Goal: Task Accomplishment & Management: Use online tool/utility

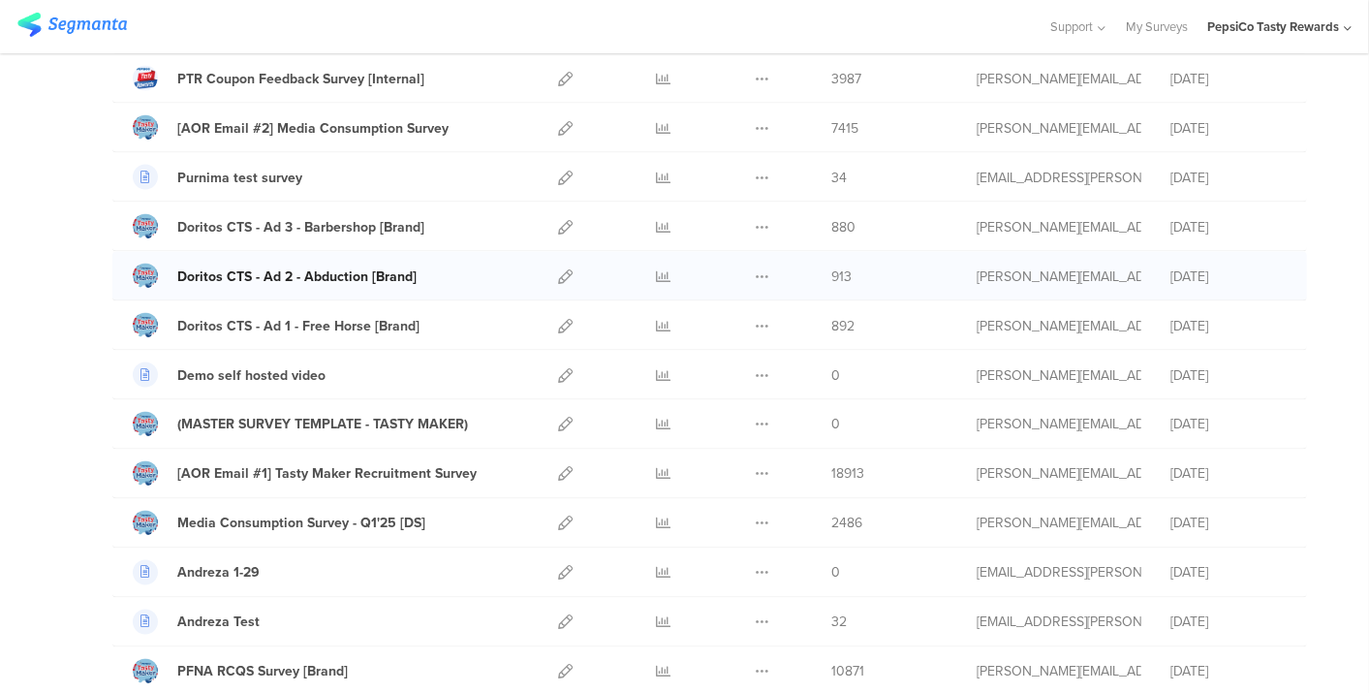
scroll to position [1722, 0]
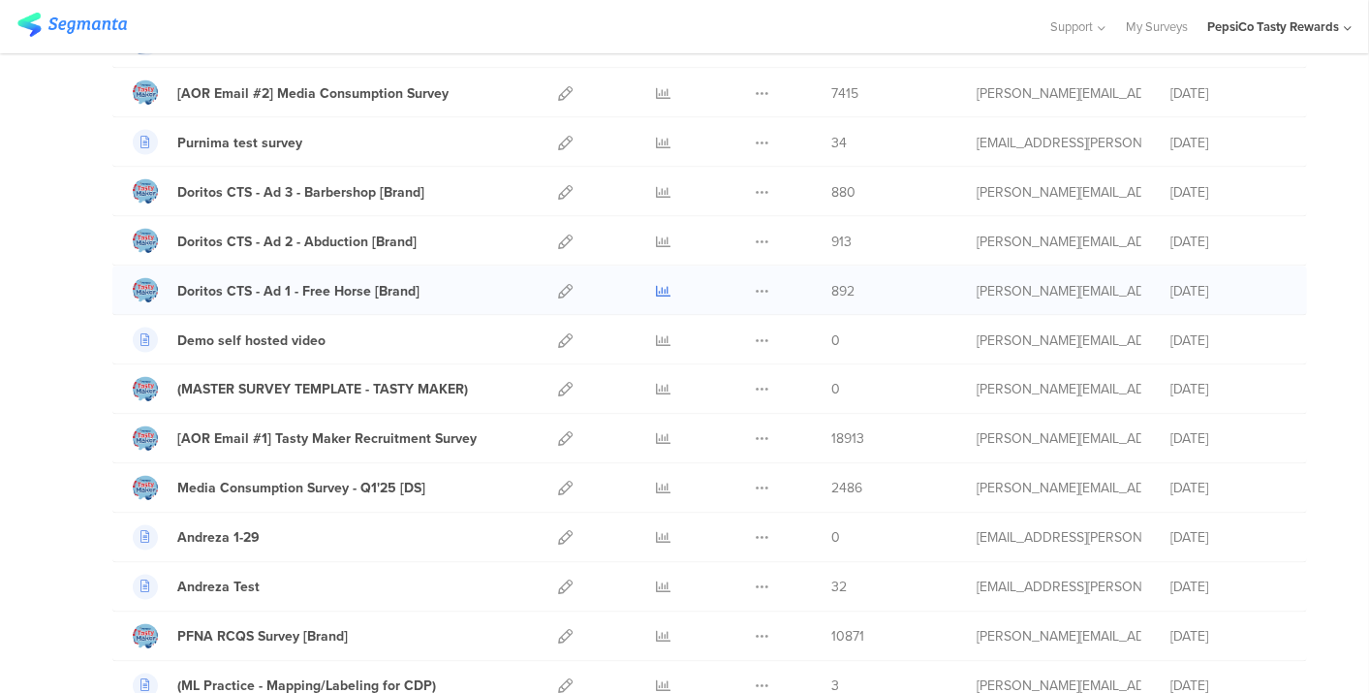
click at [657, 284] on icon at bounding box center [664, 291] width 15 height 15
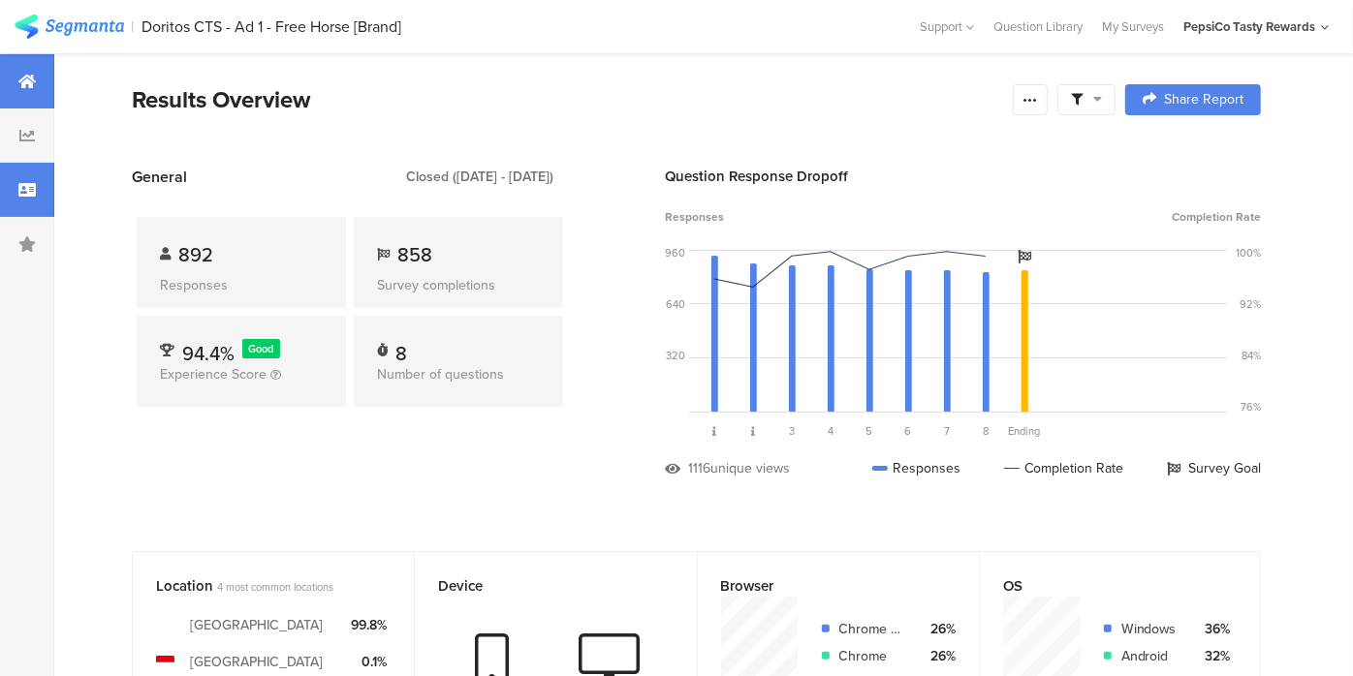
click at [49, 195] on div at bounding box center [27, 190] width 54 height 54
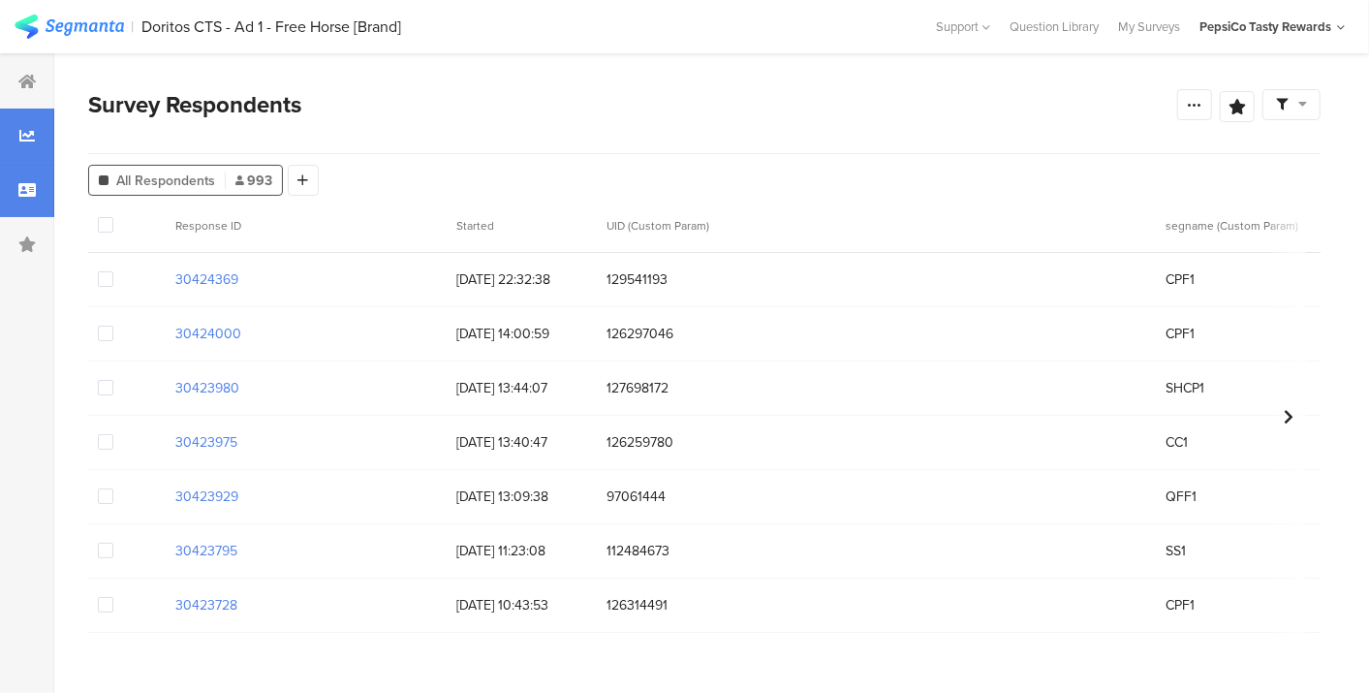
click at [20, 118] on div at bounding box center [27, 136] width 54 height 54
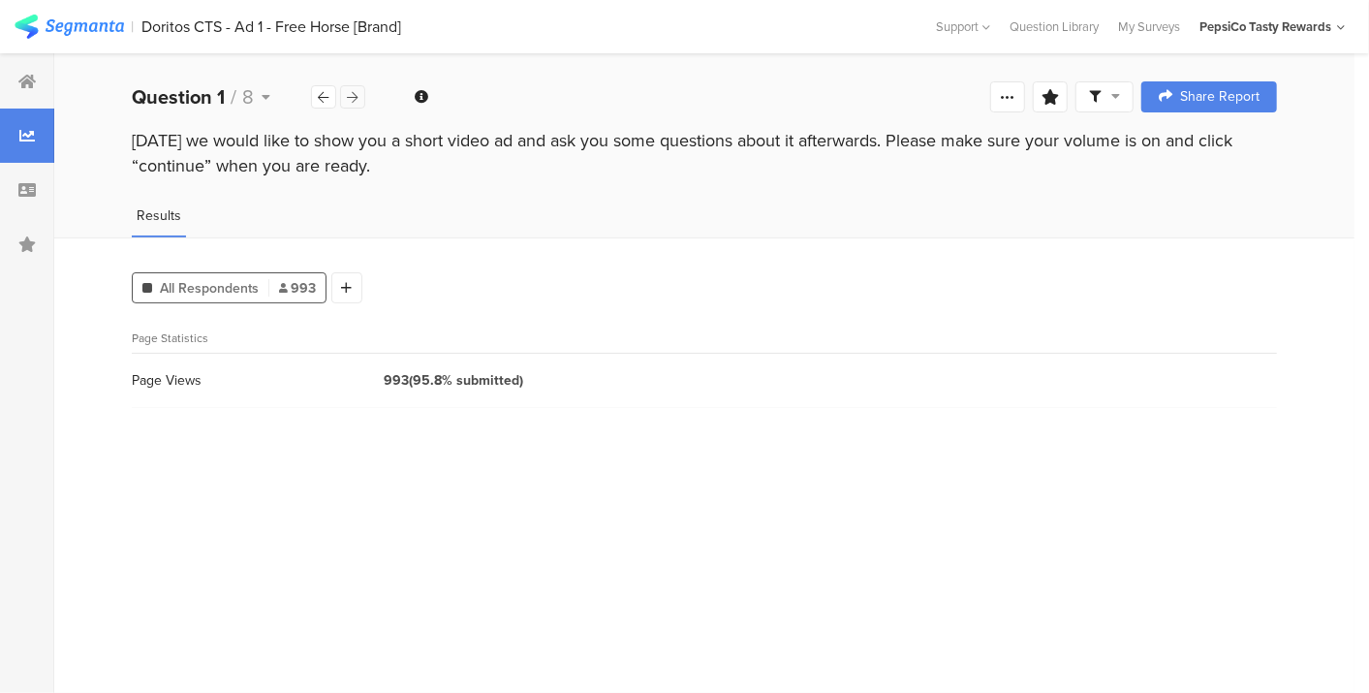
click at [358, 93] on icon at bounding box center [353, 97] width 11 height 13
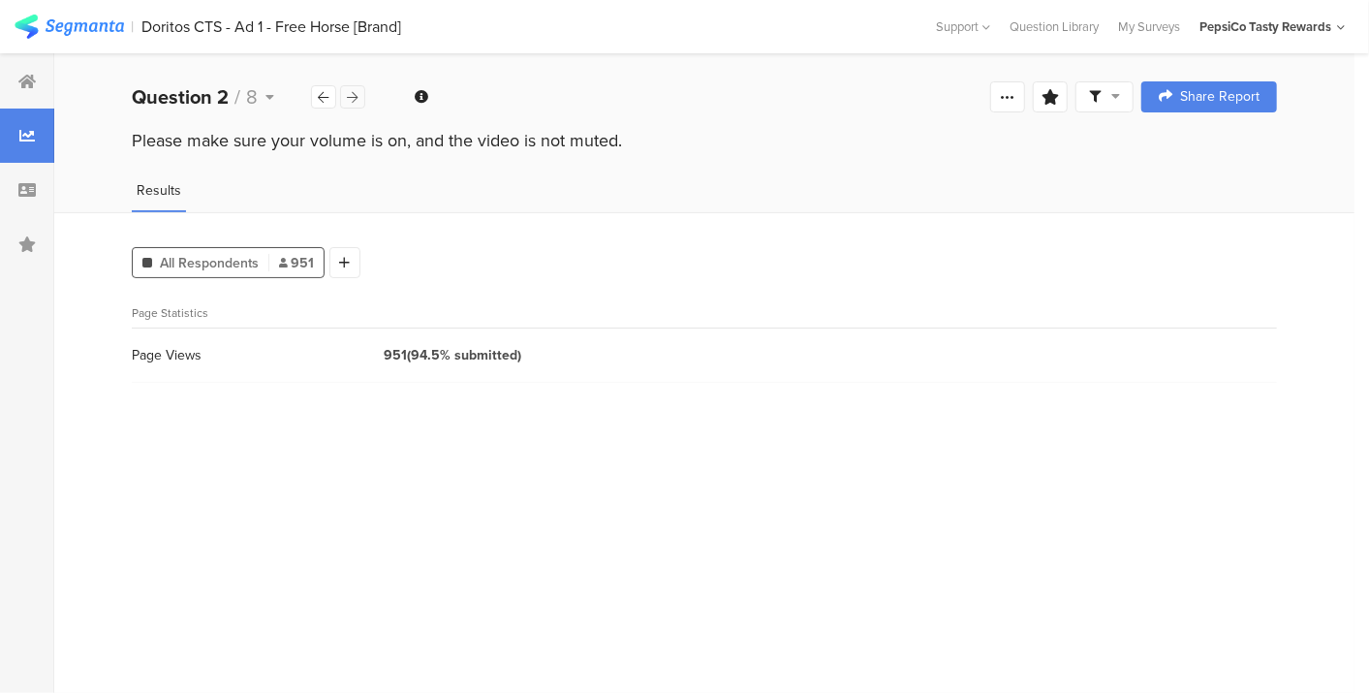
click at [358, 93] on icon at bounding box center [353, 97] width 11 height 13
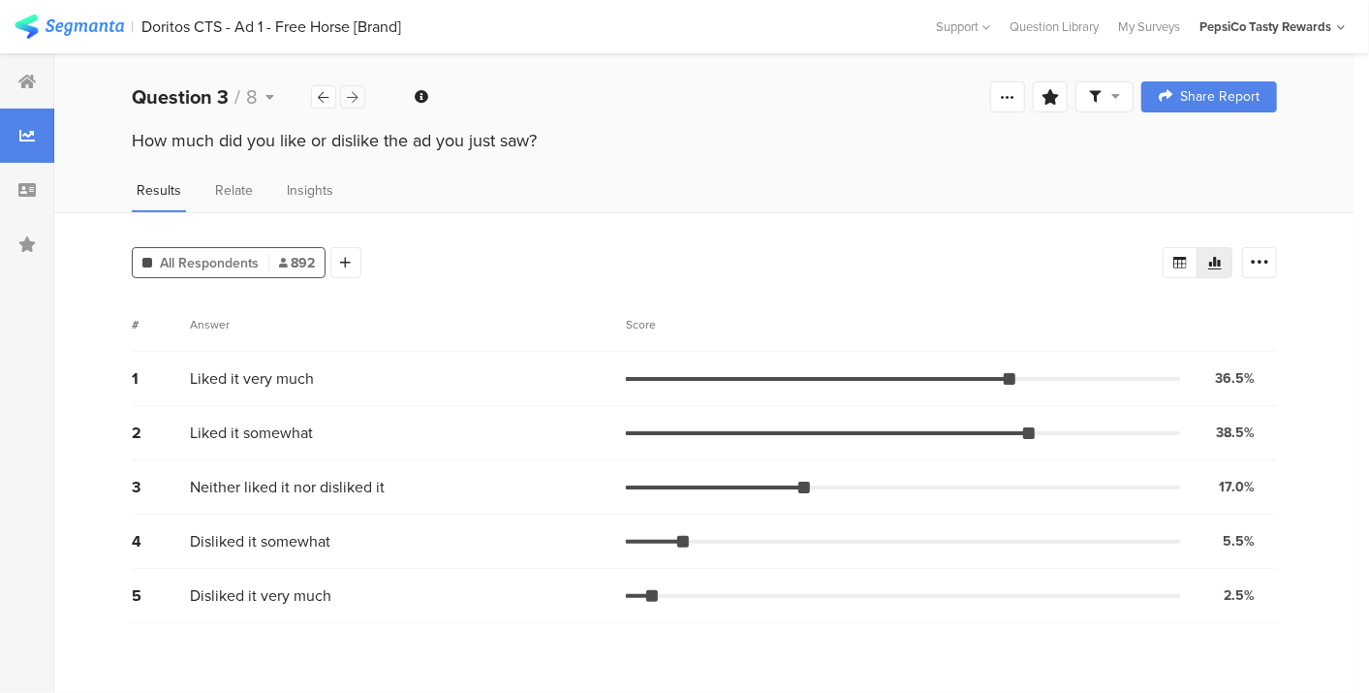
click at [358, 93] on icon at bounding box center [353, 97] width 11 height 13
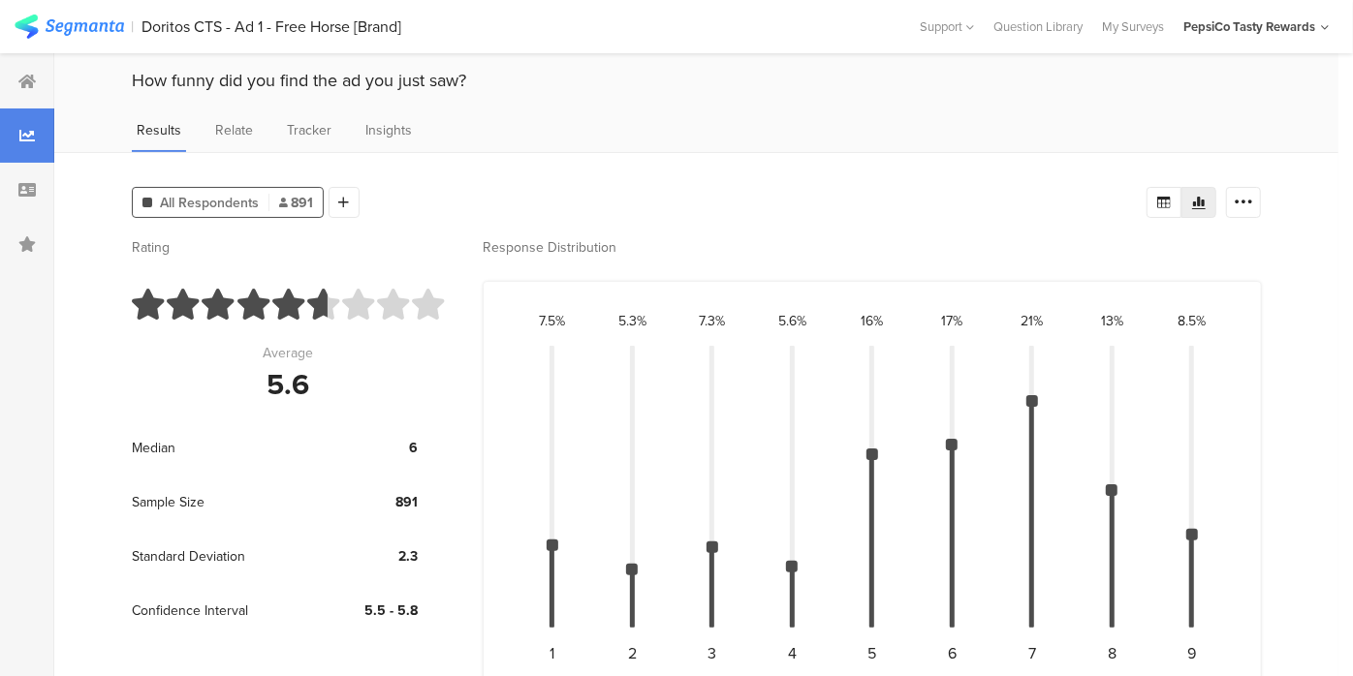
scroll to position [108, 0]
